Goal: Transaction & Acquisition: Purchase product/service

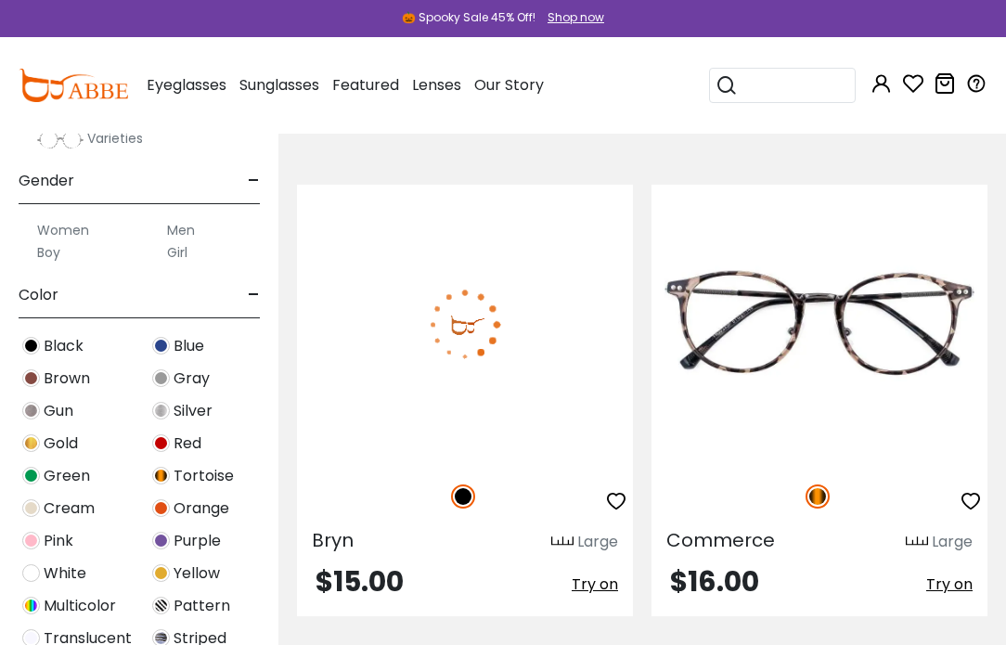
scroll to position [319, 0]
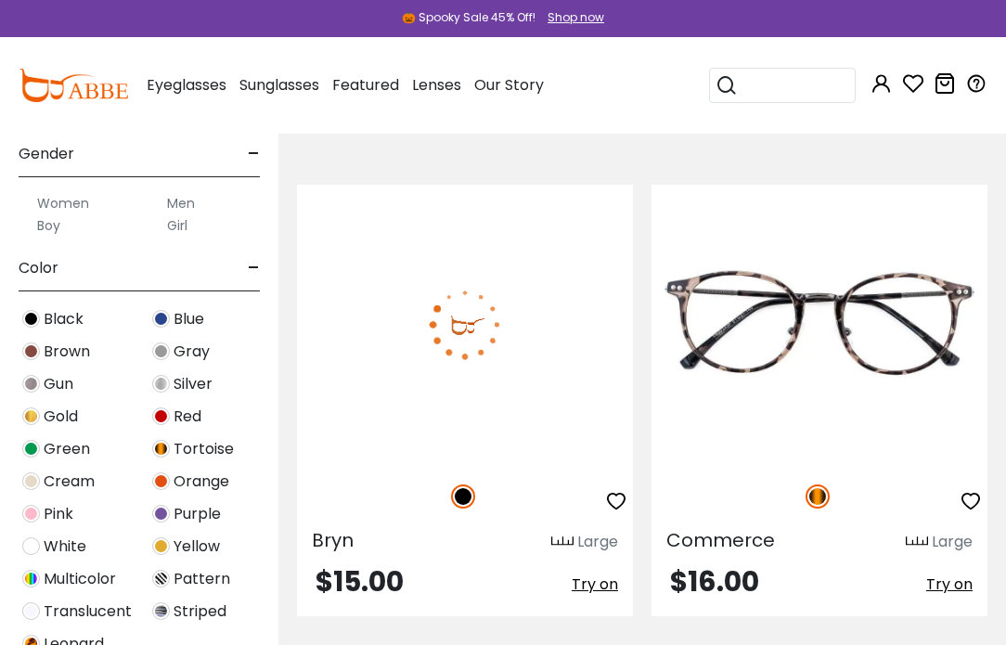
click at [58, 203] on label "Women" at bounding box center [63, 203] width 52 height 22
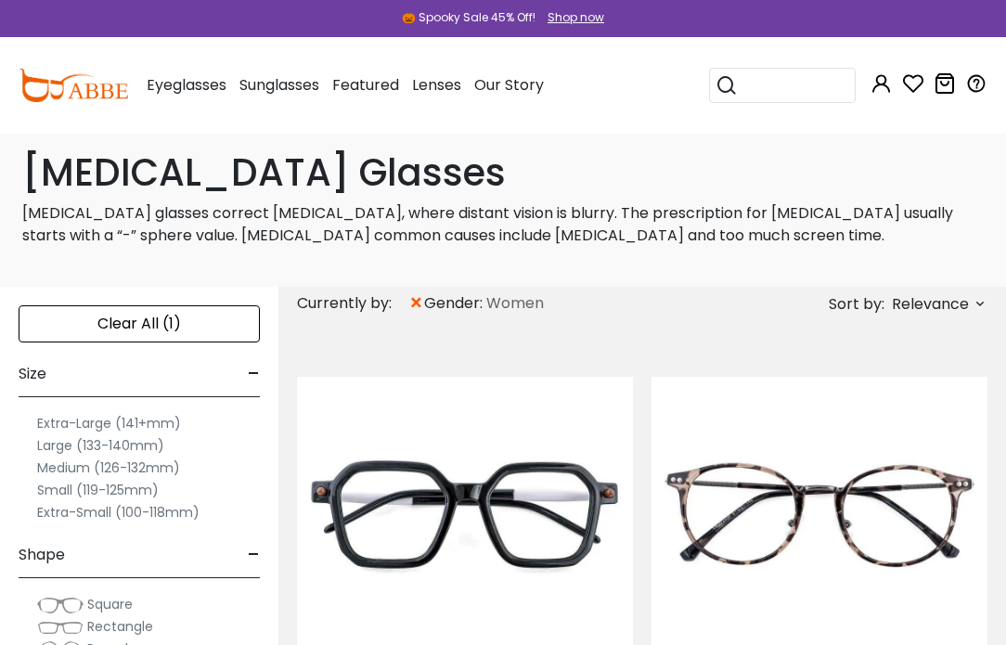
scroll to position [9, 0]
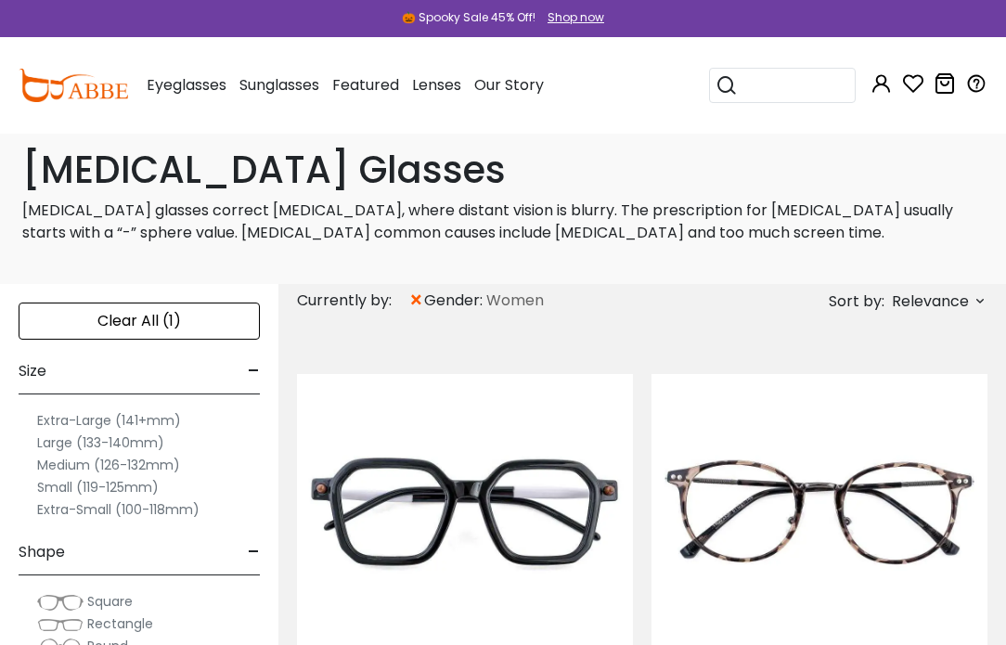
click at [69, 481] on label "Small (119-125mm)" at bounding box center [98, 487] width 122 height 22
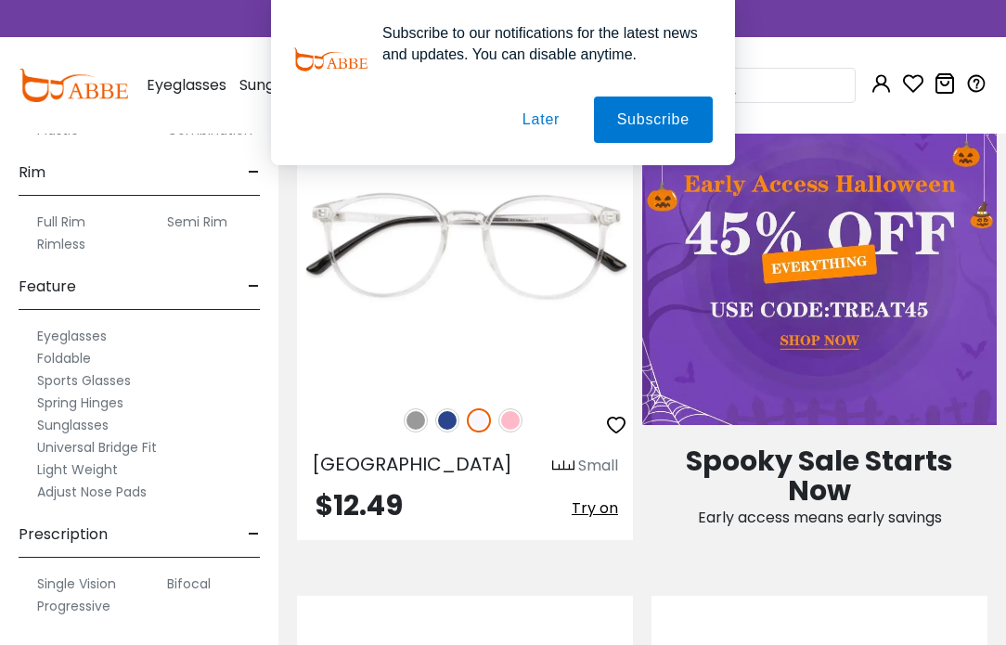
scroll to position [1251, 0]
